Goal: Information Seeking & Learning: Learn about a topic

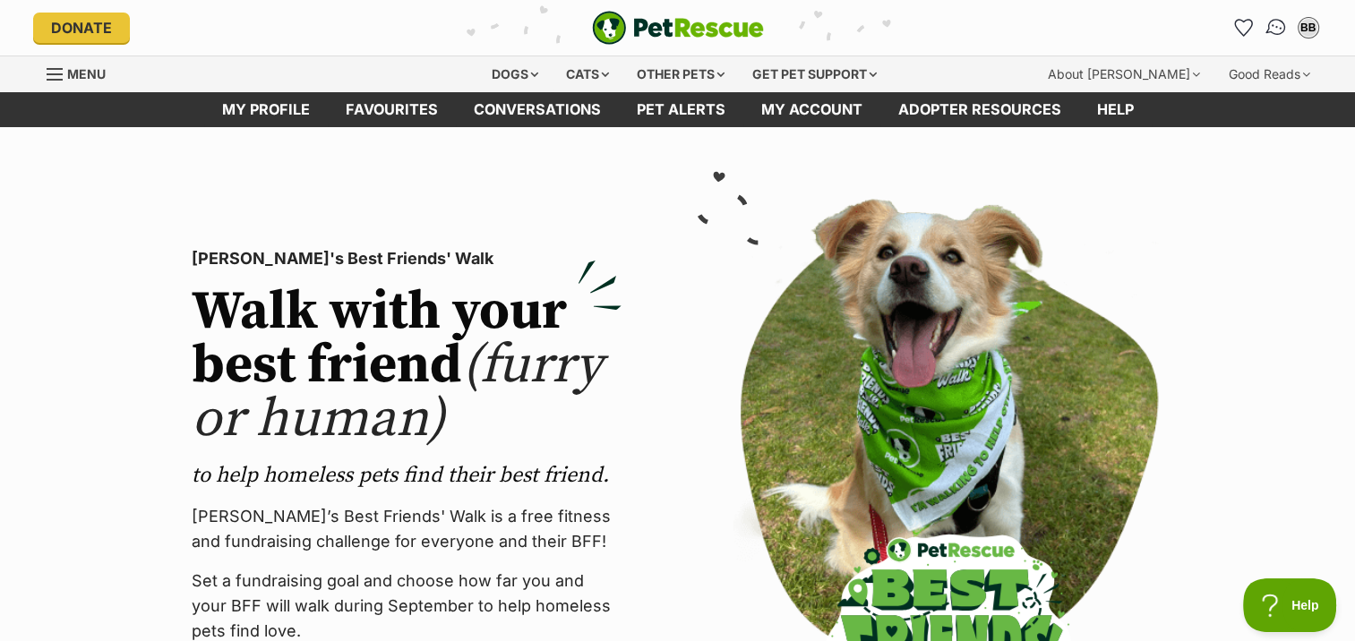
click at [1271, 23] on img "Conversations" at bounding box center [1275, 27] width 24 height 23
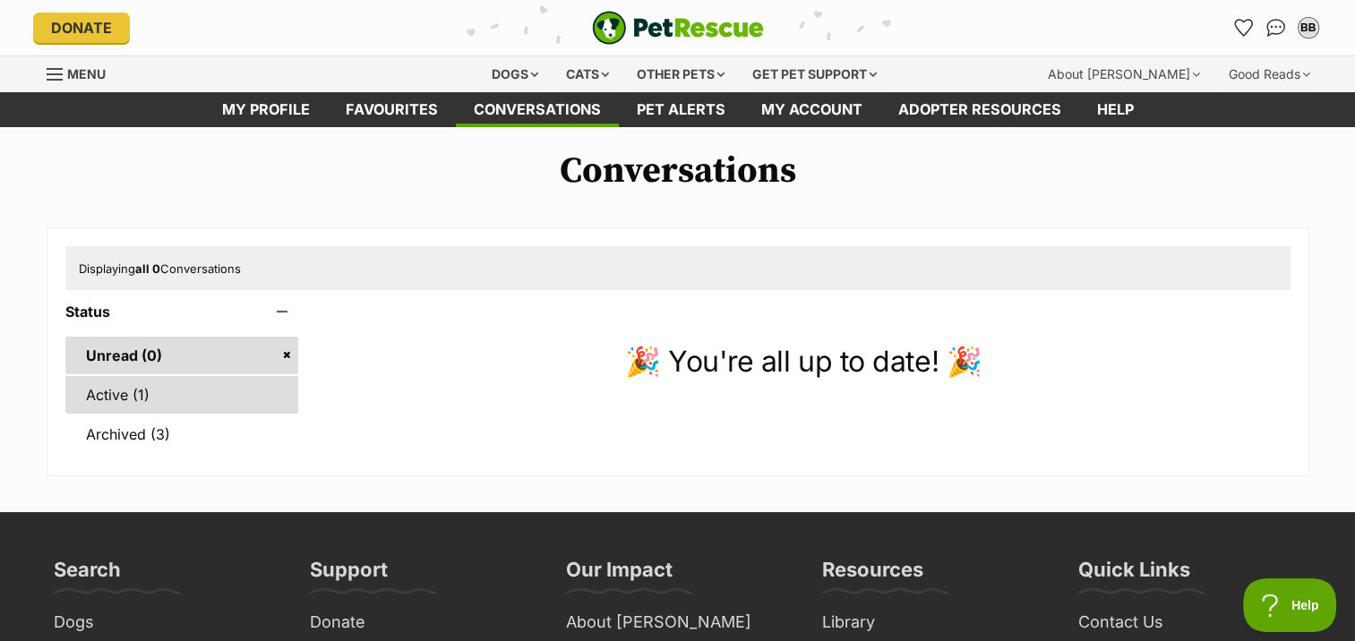
click at [115, 389] on link "Active (1)" at bounding box center [182, 395] width 234 height 38
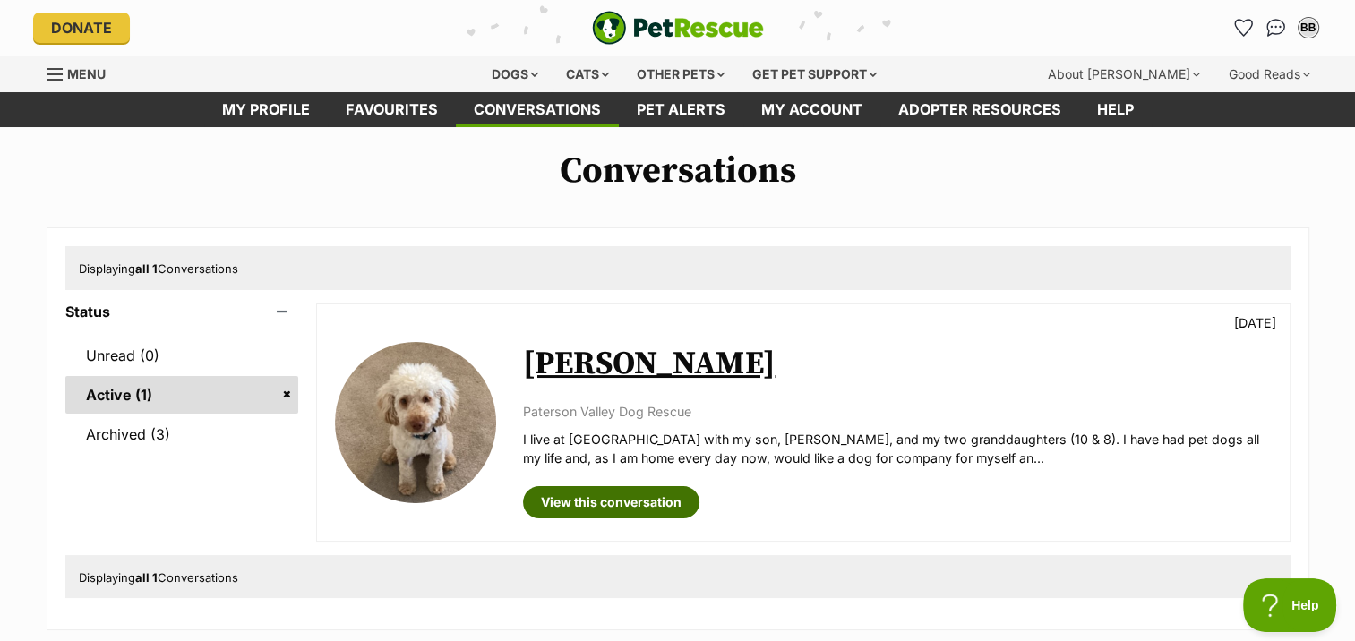
click at [600, 486] on link "View this conversation" at bounding box center [611, 502] width 176 height 32
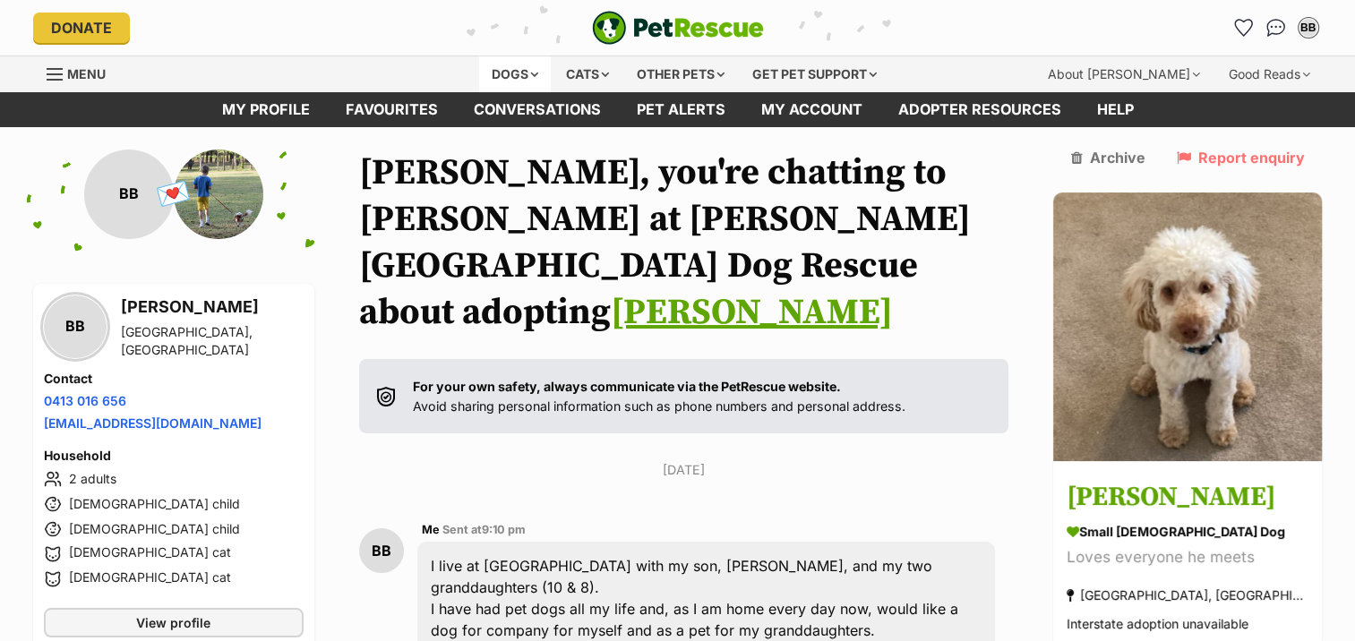
click at [509, 71] on div "Dogs" at bounding box center [515, 74] width 72 height 36
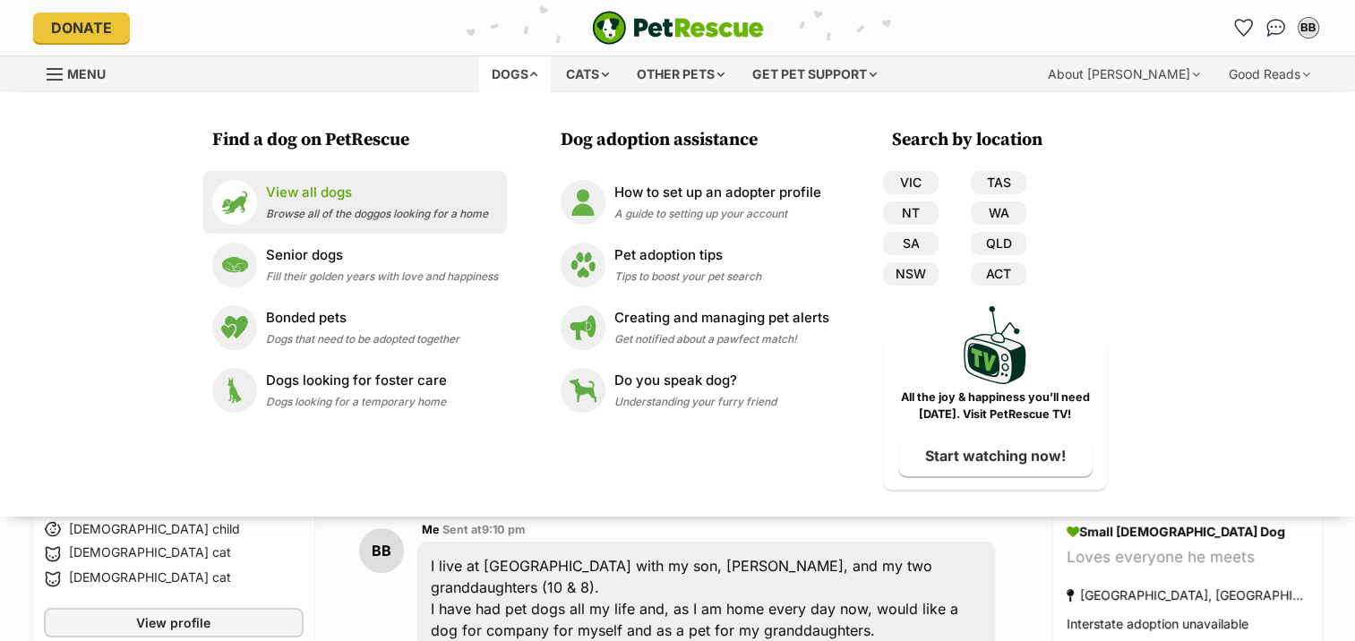
click at [315, 186] on p "View all dogs" at bounding box center [377, 193] width 222 height 21
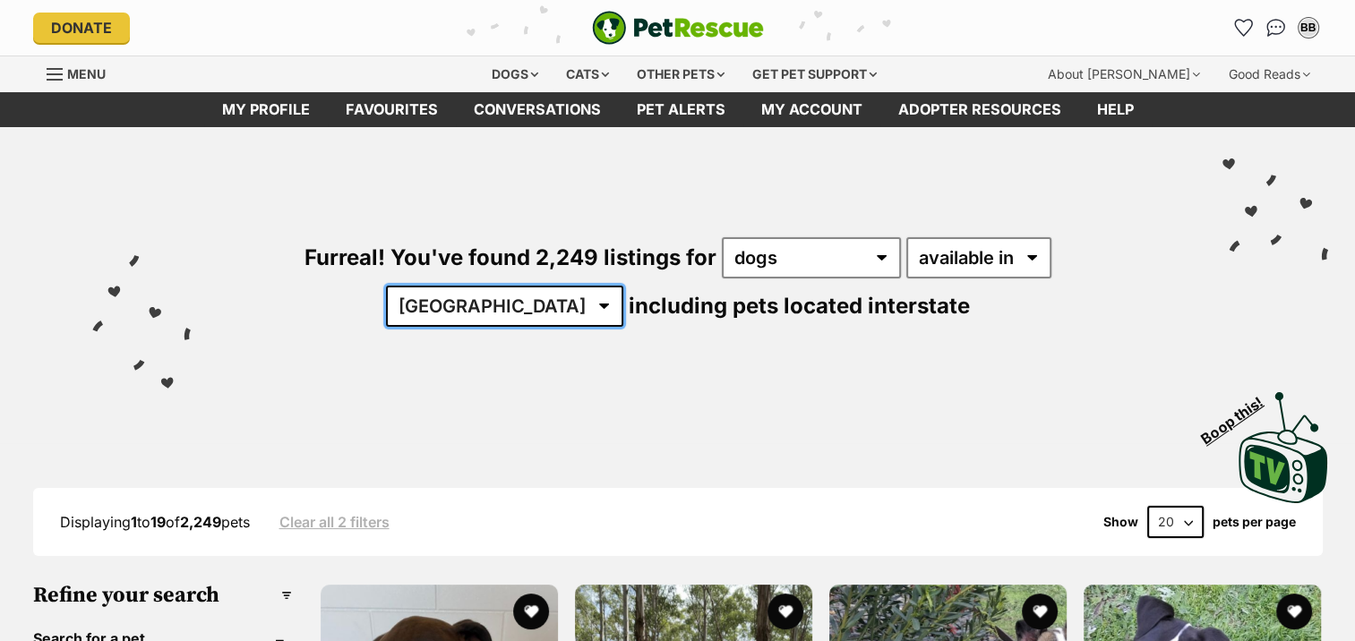
click at [623, 286] on select "Australia ACT NSW NT QLD SA TAS VIC WA" at bounding box center [504, 306] width 237 height 41
select select "NSW"
click at [623, 286] on select "Australia ACT NSW NT QLD SA TAS VIC WA" at bounding box center [504, 306] width 237 height 41
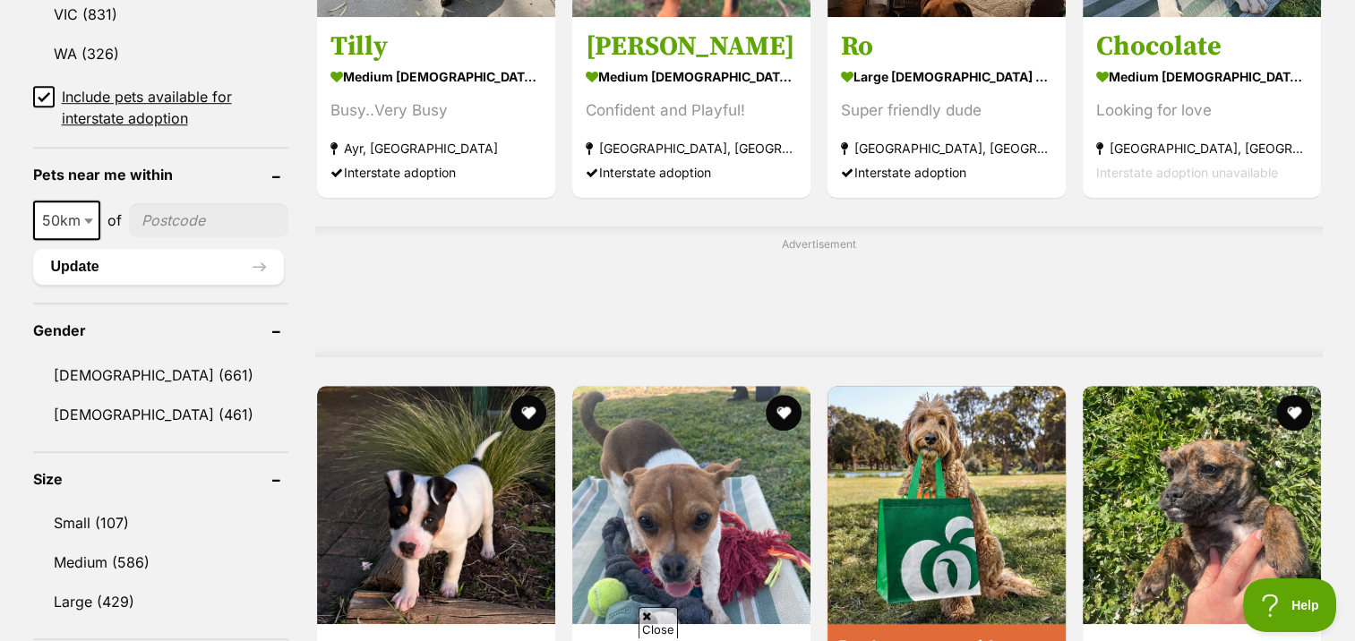
scroll to position [1253, 0]
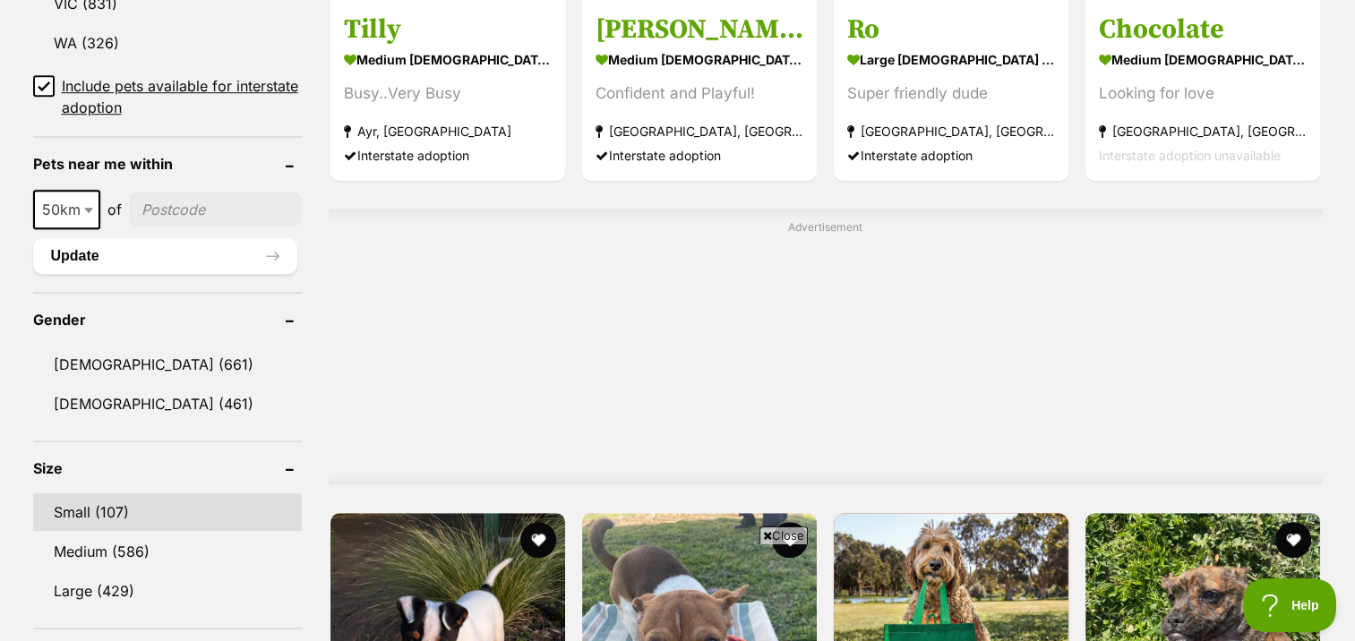
click at [62, 500] on link "Small (107)" at bounding box center [167, 512] width 269 height 38
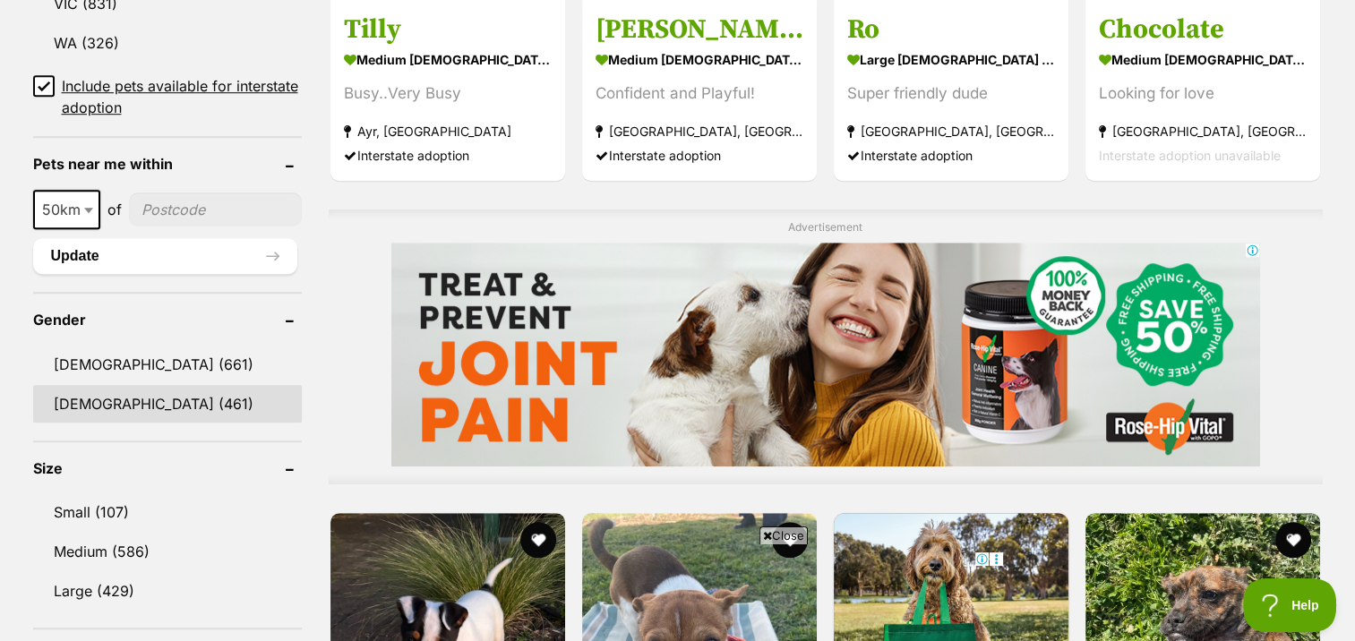
scroll to position [0, 0]
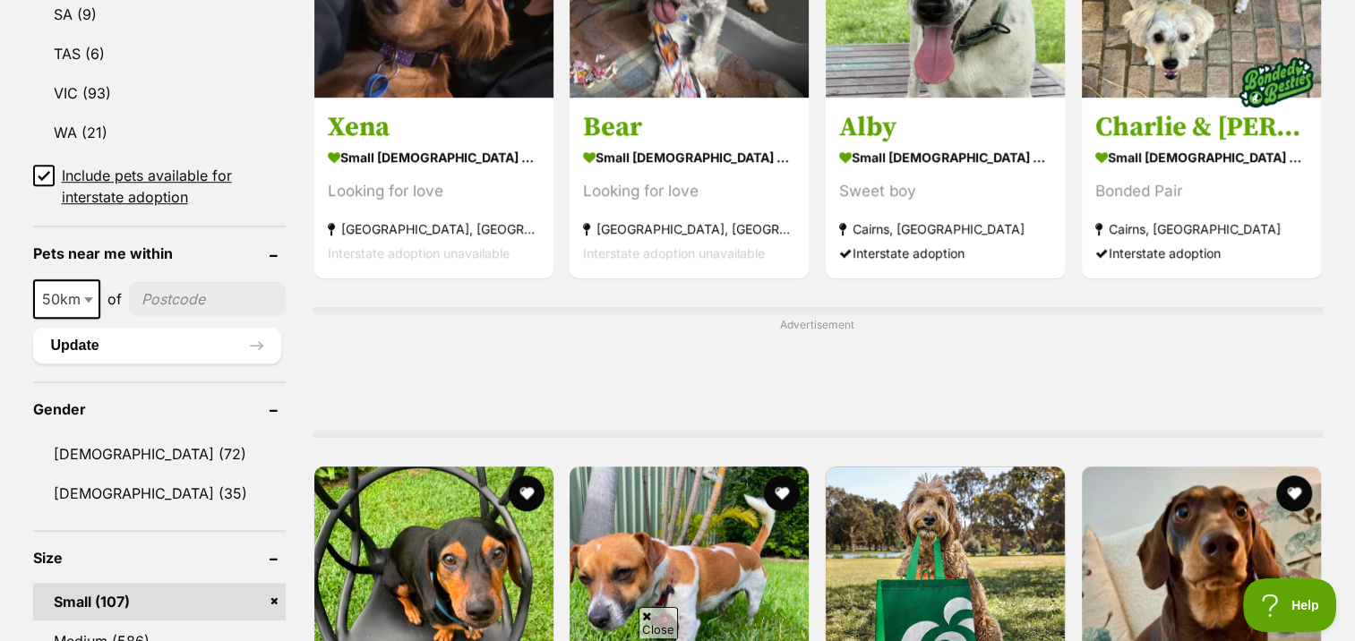
click at [175, 288] on input"] "postcode" at bounding box center [207, 299] width 157 height 34
type input"] "2287"
click at [78, 338] on button "Update" at bounding box center [157, 346] width 248 height 36
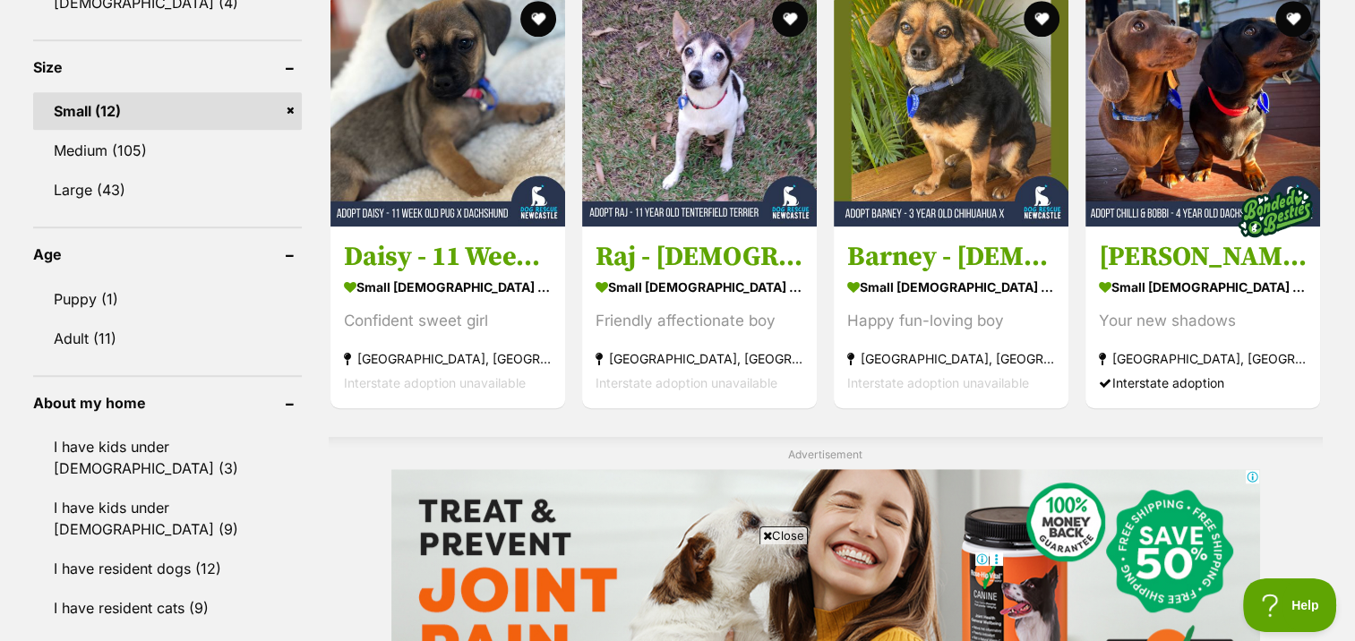
scroll to position [1164, 0]
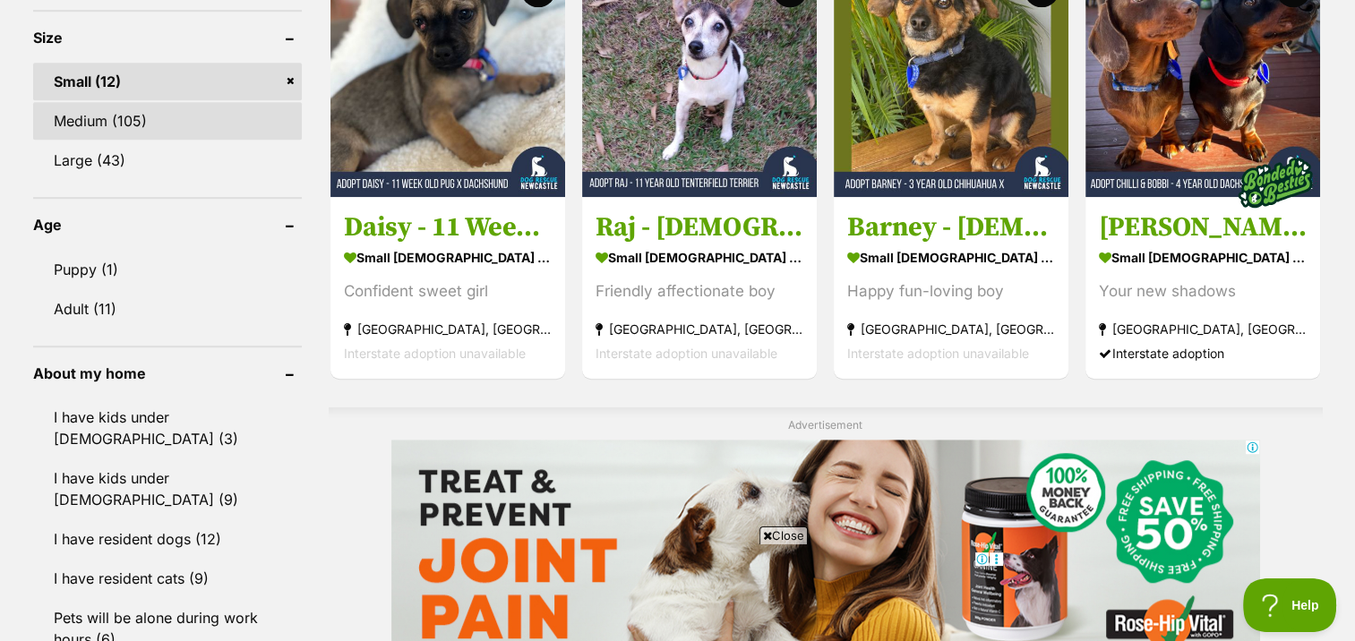
click at [111, 118] on link "Medium (105)" at bounding box center [167, 121] width 269 height 38
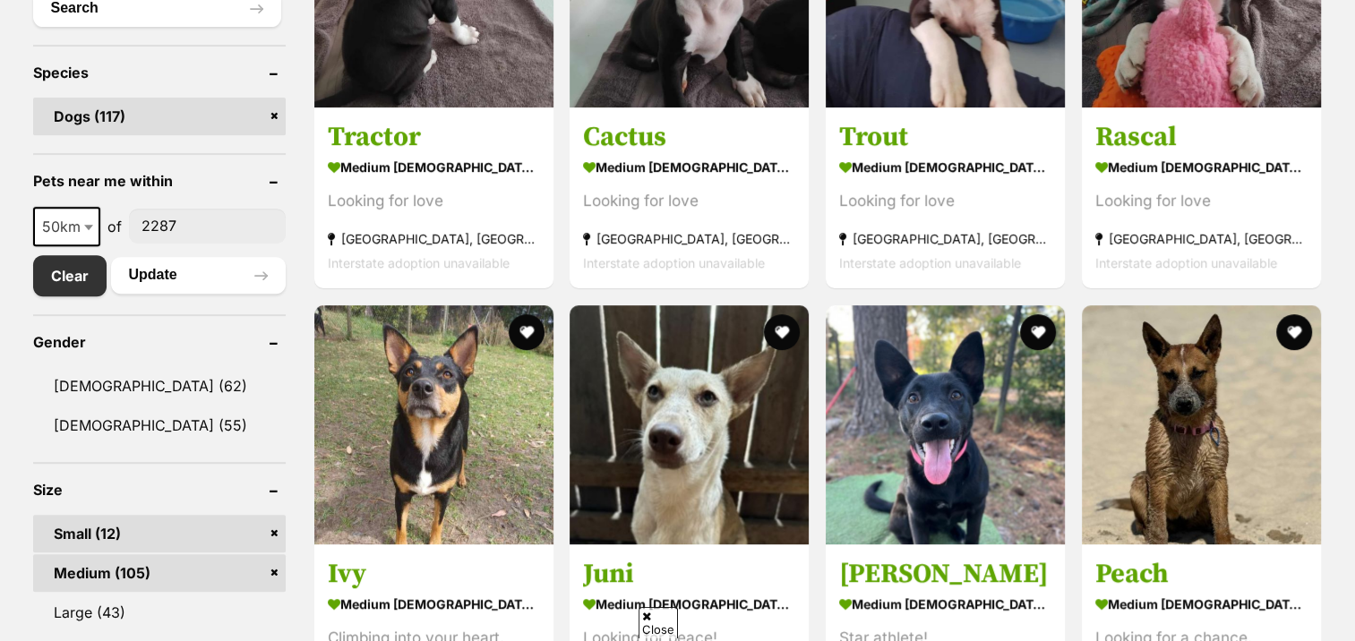
scroll to position [895, 0]
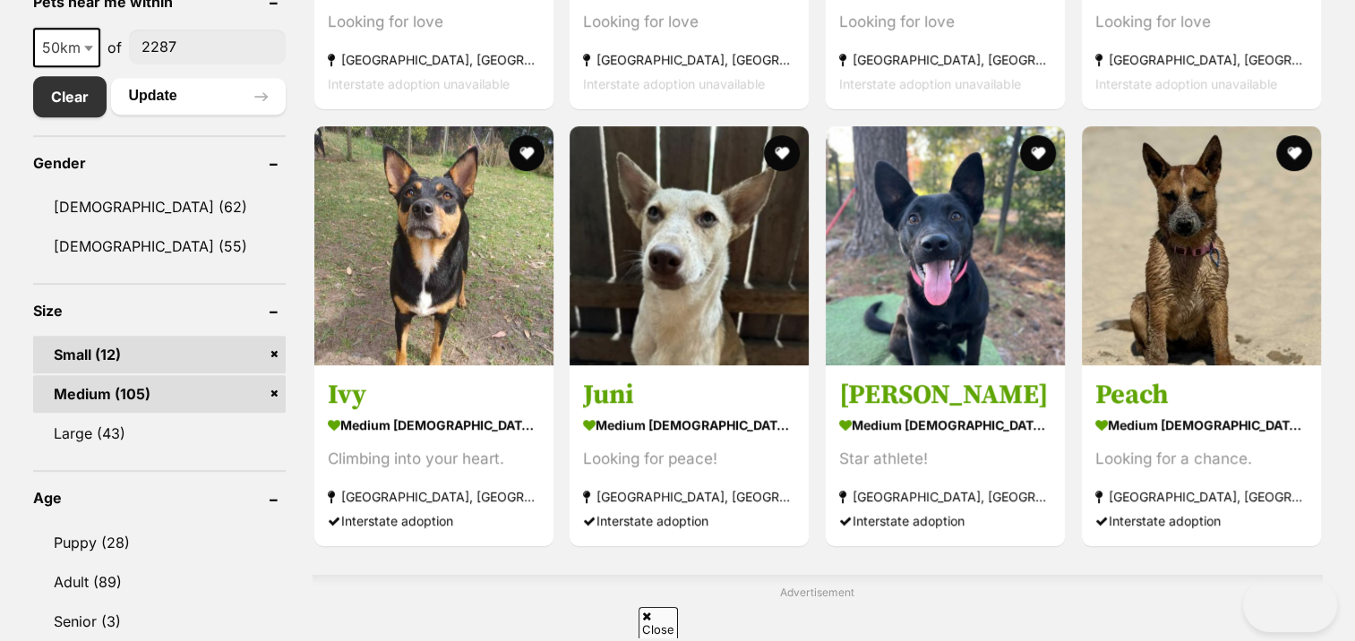
click at [69, 347] on link "Small (12)" at bounding box center [159, 355] width 252 height 38
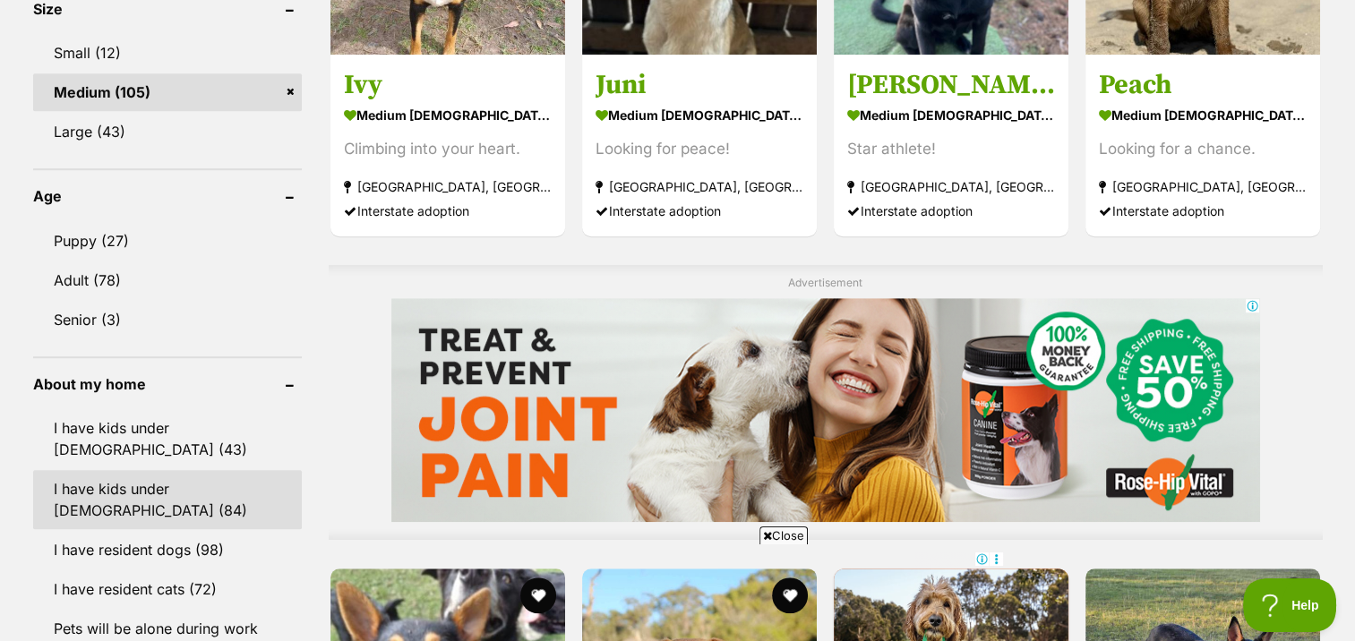
scroll to position [1164, 0]
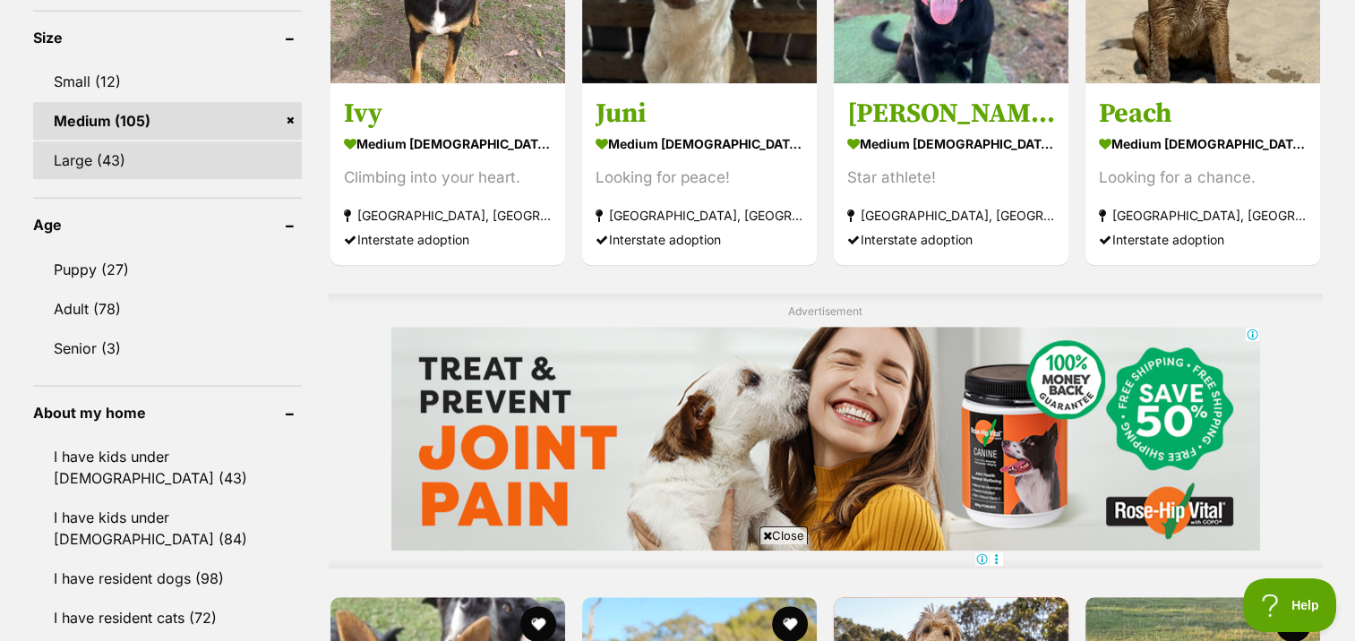
click at [73, 156] on link "Large (43)" at bounding box center [167, 160] width 269 height 38
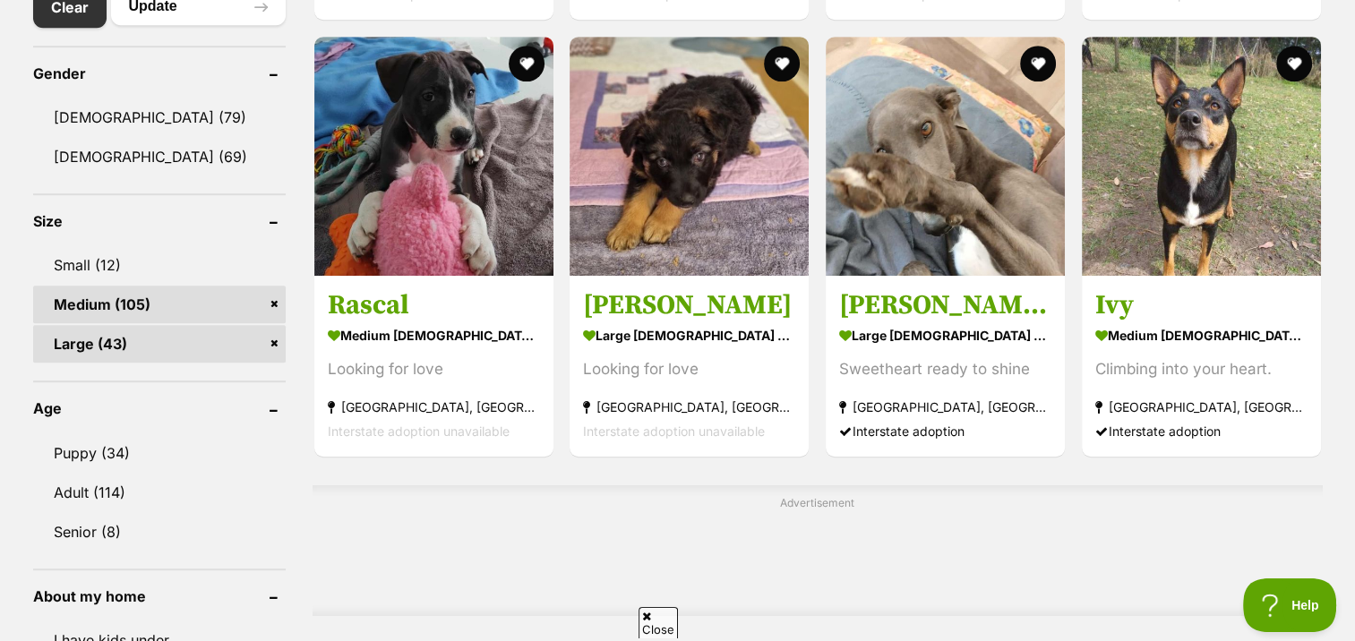
click at [118, 295] on link "Medium (105)" at bounding box center [159, 305] width 252 height 38
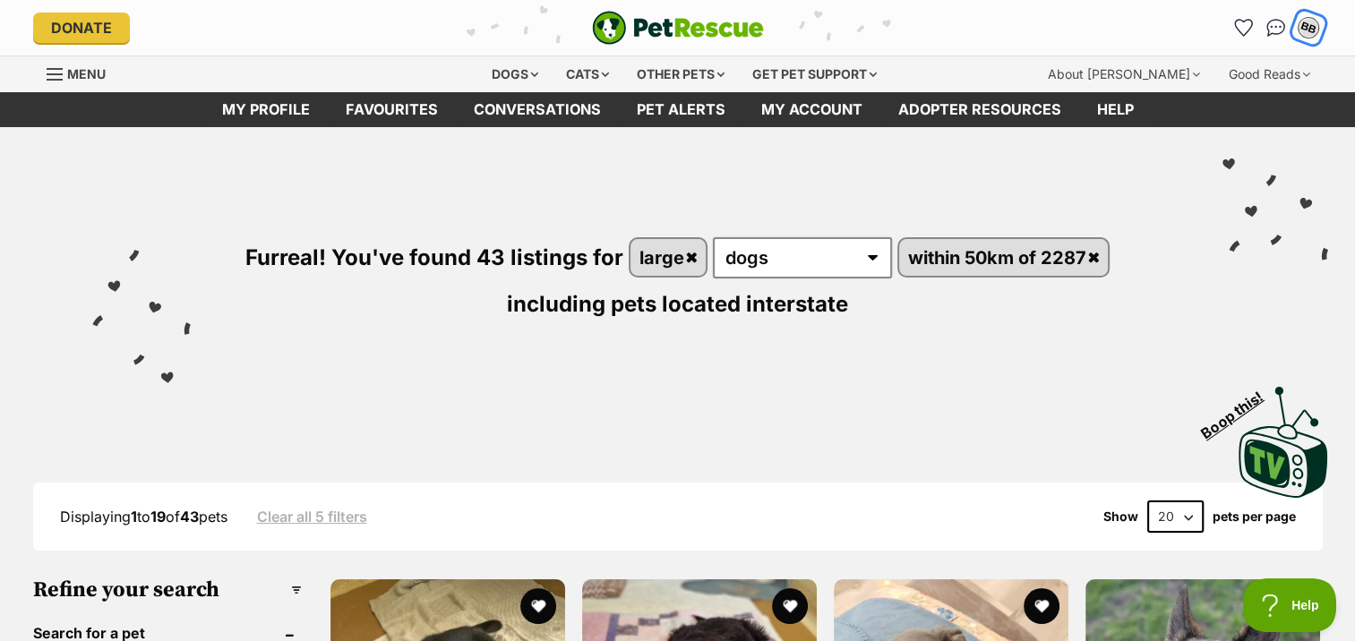
click at [1312, 28] on div "BB" at bounding box center [1307, 27] width 23 height 23
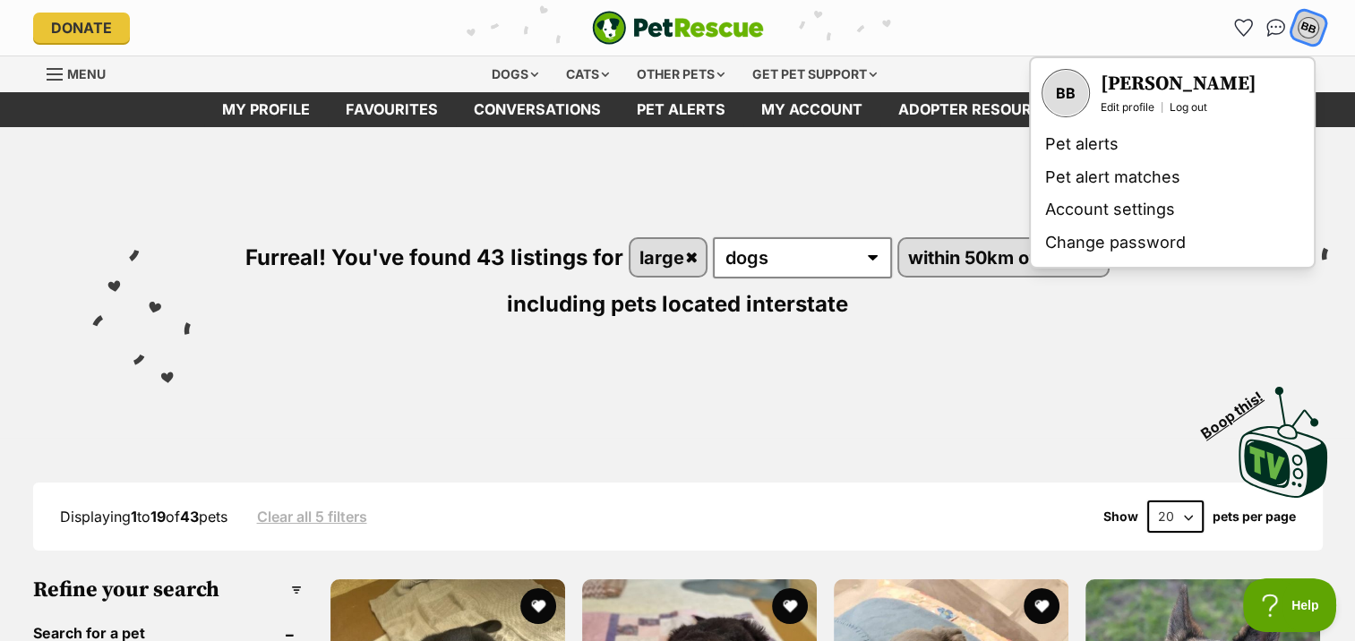
click at [1182, 107] on link "Log out" at bounding box center [1188, 107] width 38 height 14
